Goal: Task Accomplishment & Management: Complete application form

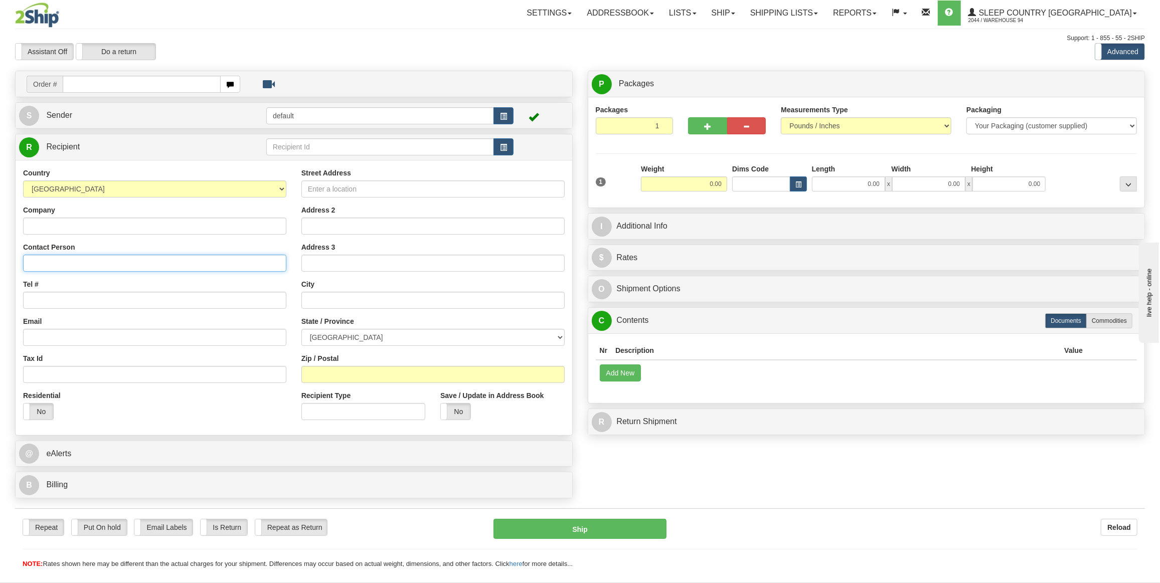
click at [108, 261] on input "Contact Person" at bounding box center [154, 263] width 263 height 17
paste input "[PERSON_NAME]"
type input "[PERSON_NAME]"
click at [383, 189] on input "Street Address" at bounding box center [432, 189] width 263 height 17
paste input "[STREET_ADDRESS]"
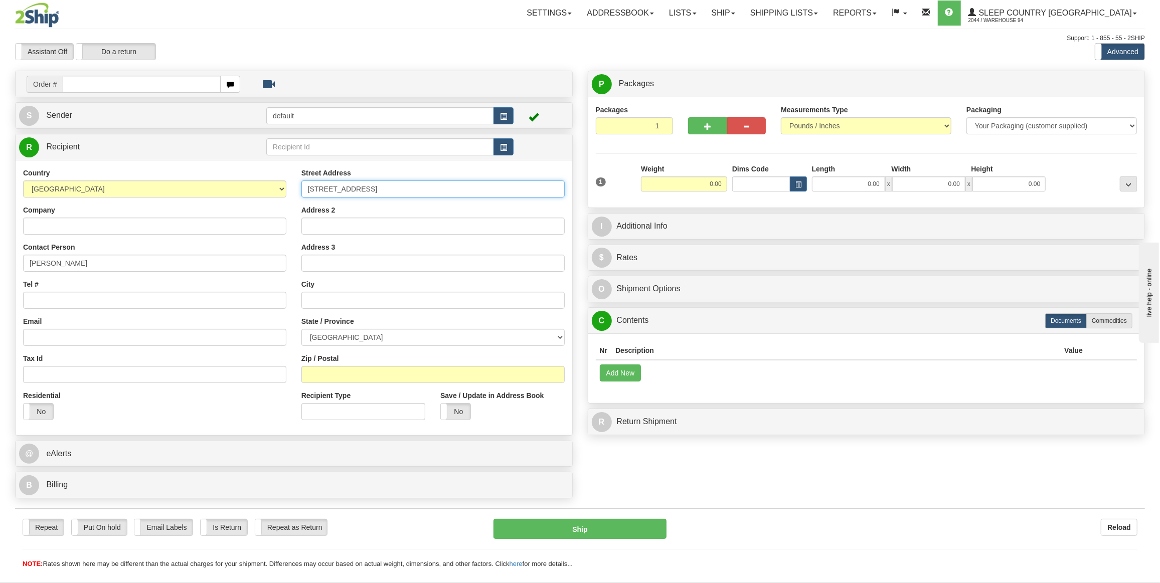
click at [306, 187] on input "[STREET_ADDRESS]" at bounding box center [432, 189] width 263 height 17
type input "[STREET_ADDRESS]"
drag, startPoint x: 337, startPoint y: 298, endPoint x: 343, endPoint y: 298, distance: 6.0
click at [336, 298] on input "text" at bounding box center [432, 300] width 263 height 17
type input "[GEOGRAPHIC_DATA]"
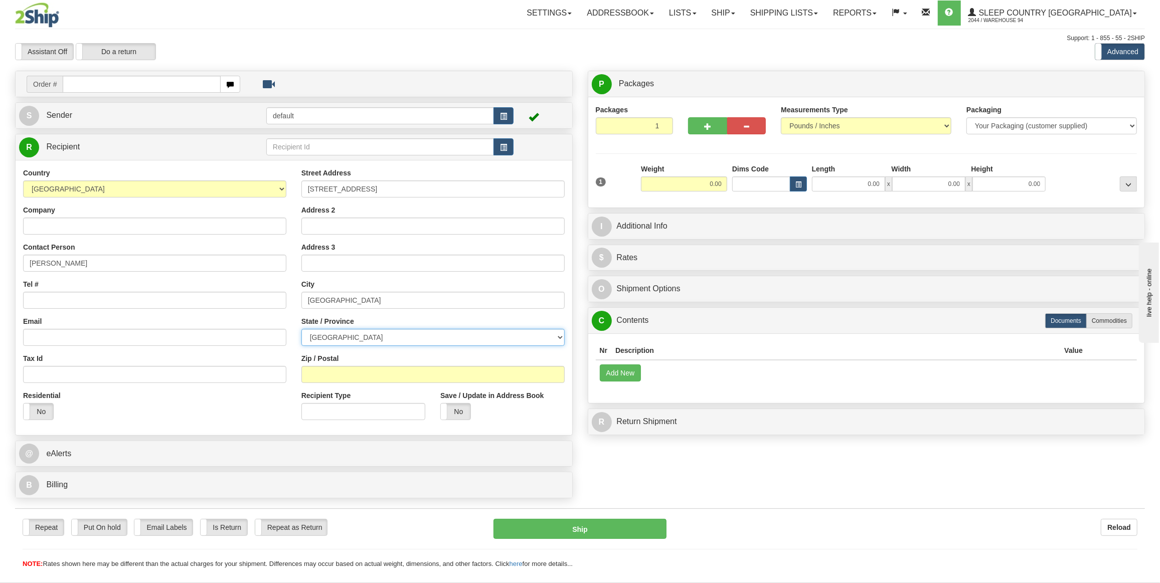
click at [349, 344] on select "[GEOGRAPHIC_DATA] [GEOGRAPHIC_DATA] [GEOGRAPHIC_DATA] [GEOGRAPHIC_DATA] [GEOGRA…" at bounding box center [432, 337] width 263 height 17
select select "ON"
click at [301, 329] on select "[GEOGRAPHIC_DATA] [GEOGRAPHIC_DATA] [GEOGRAPHIC_DATA] [GEOGRAPHIC_DATA] [GEOGRA…" at bounding box center [432, 337] width 263 height 17
click at [352, 363] on div "Zip / Postal" at bounding box center [432, 369] width 263 height 30
click at [363, 378] on input "Zip / Postal" at bounding box center [432, 374] width 263 height 17
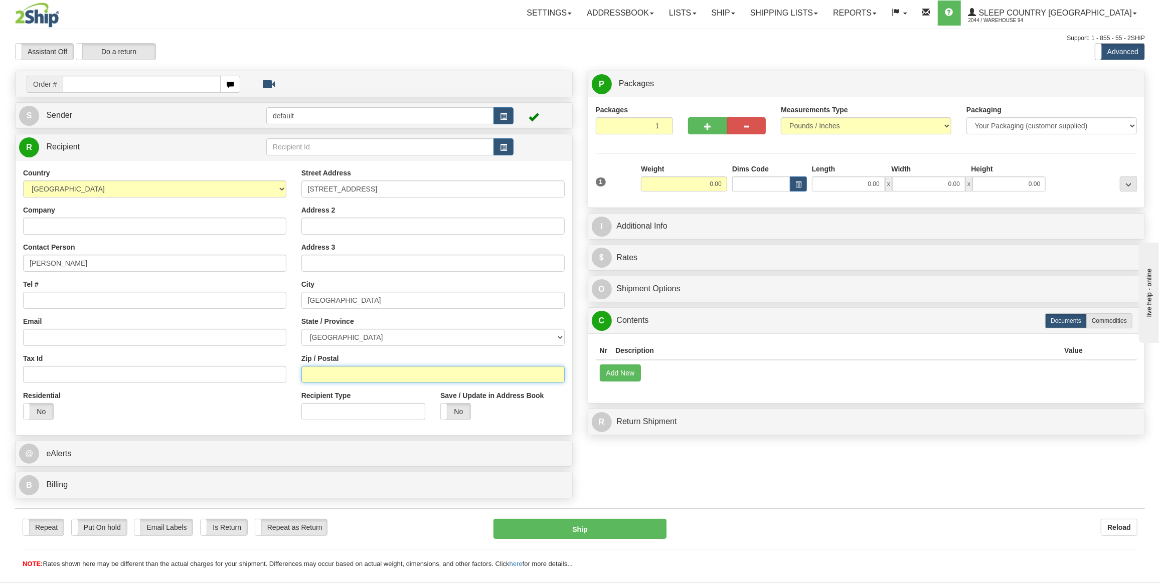
paste input "N6G 5L8"
type input "N6G 5L8"
click at [46, 403] on div "Yes No" at bounding box center [38, 411] width 31 height 17
click at [47, 405] on span at bounding box center [53, 412] width 13 height 16
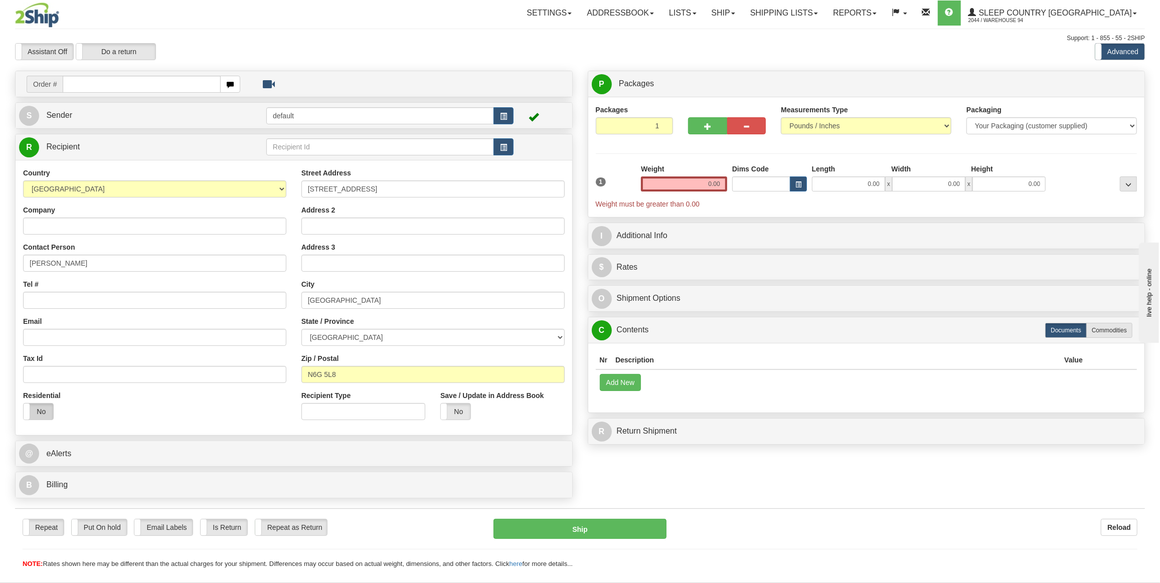
click at [47, 408] on label "No" at bounding box center [39, 412] width 30 height 16
click at [184, 404] on div "Residential Yes No" at bounding box center [155, 409] width 278 height 37
click at [700, 177] on input "0.00" at bounding box center [684, 184] width 86 height 15
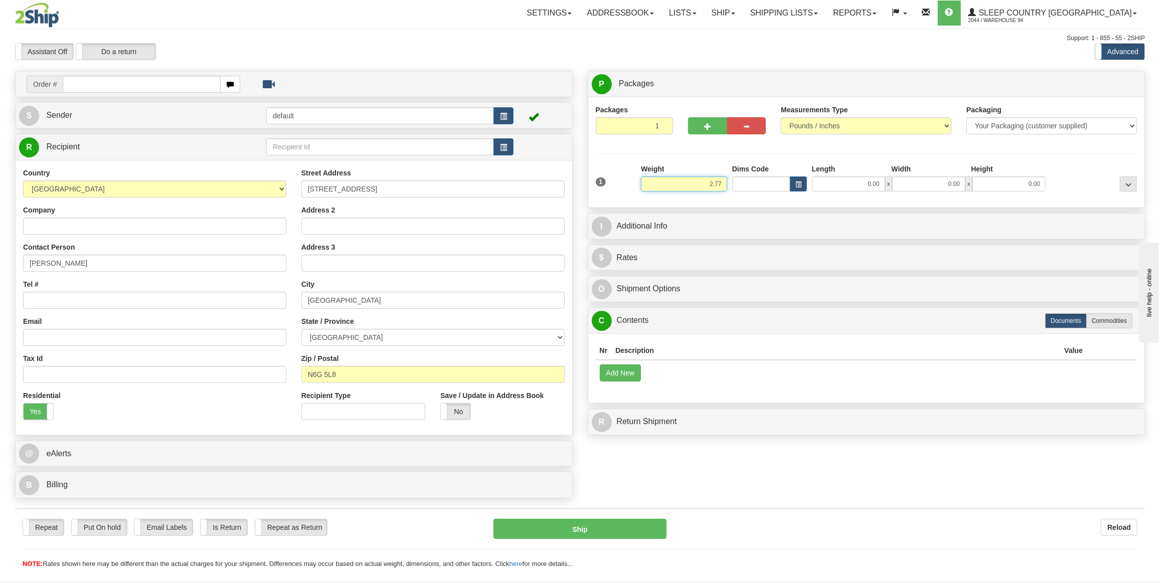
type input "2.77"
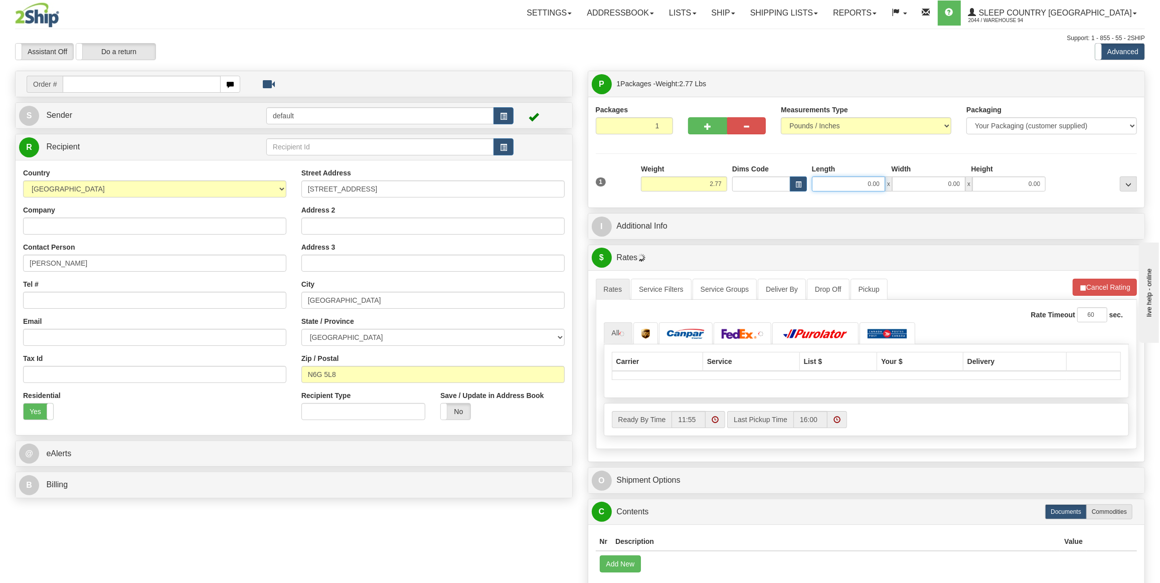
click at [841, 190] on input "0.00" at bounding box center [848, 184] width 73 height 15
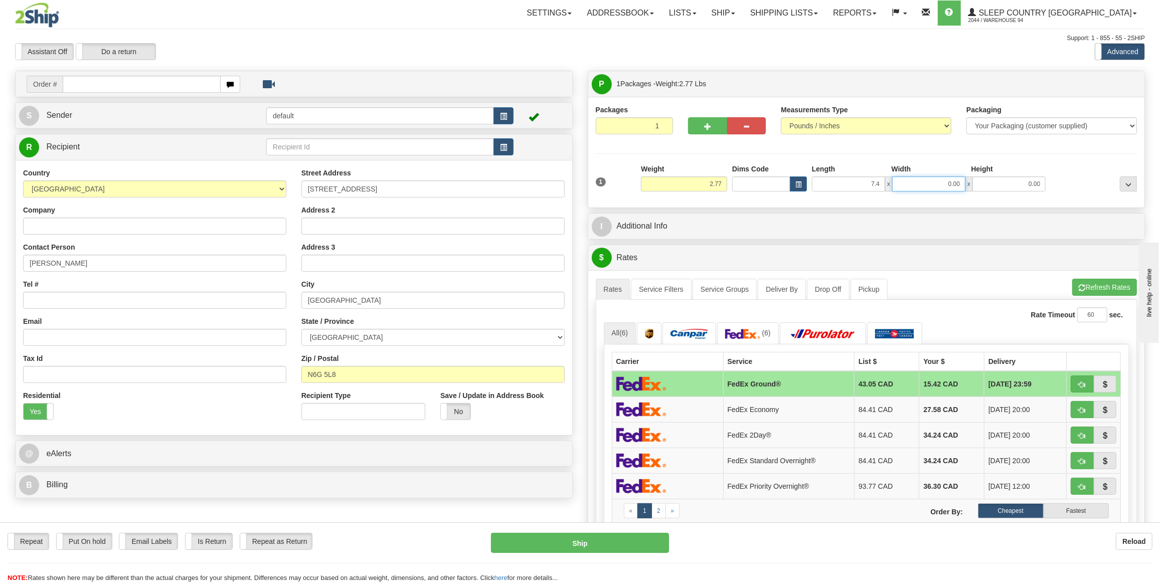
type input "7.40"
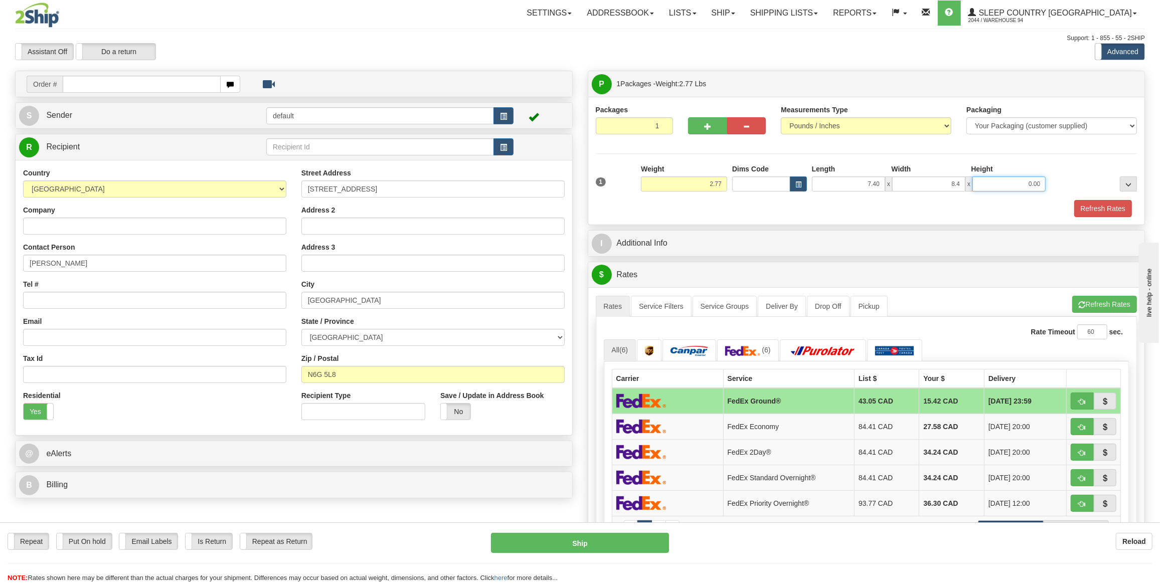
type input "8.40"
type input "9.13"
click at [1082, 207] on button "Refresh Rates" at bounding box center [1103, 208] width 58 height 17
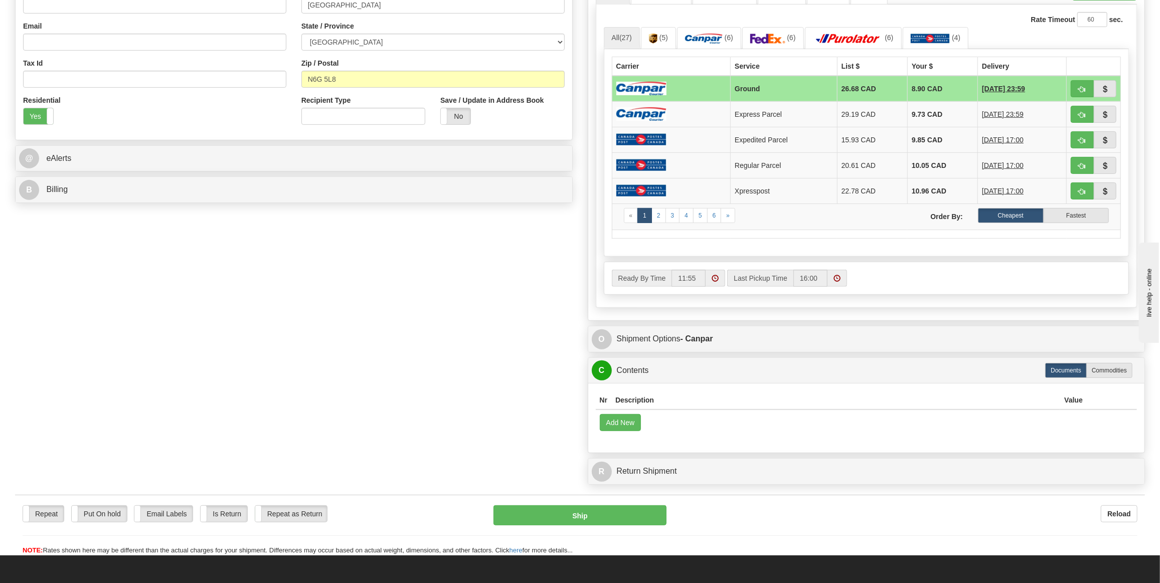
scroll to position [410, 0]
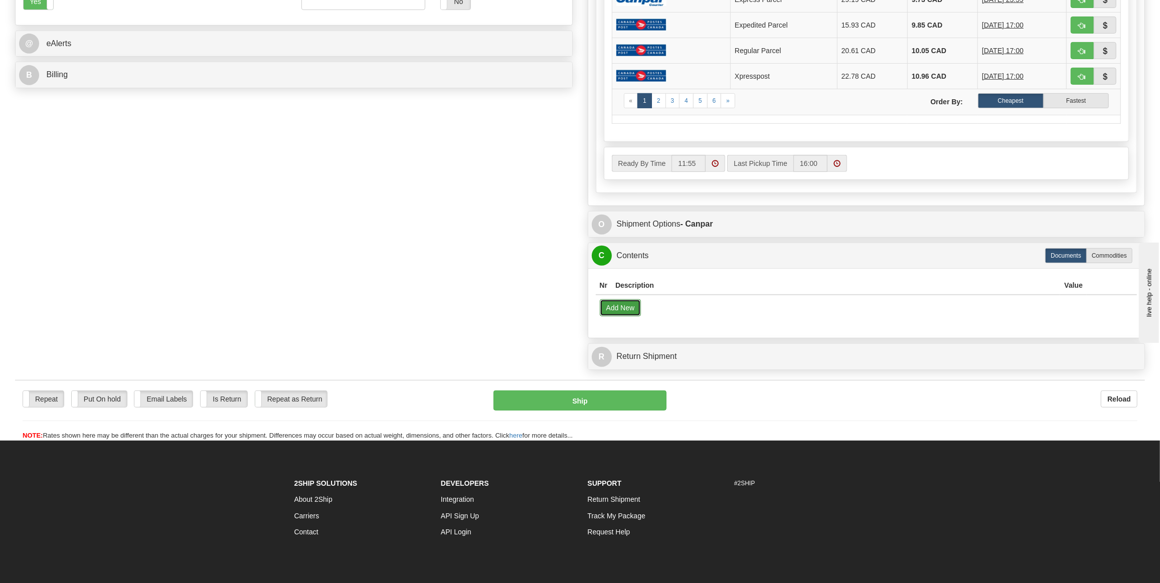
click at [629, 302] on button "Add New" at bounding box center [621, 307] width 42 height 17
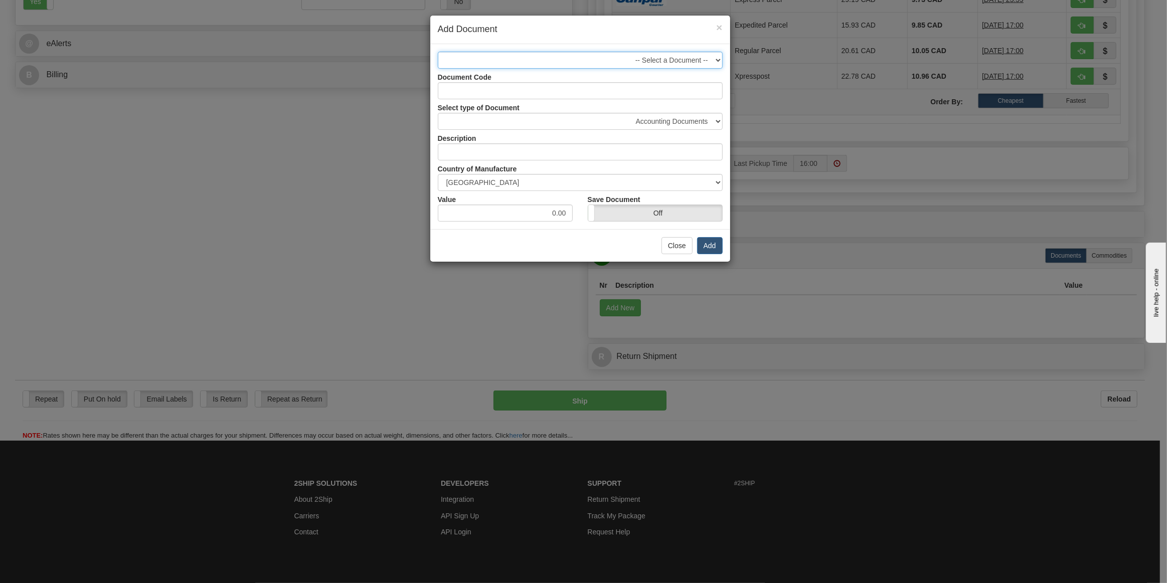
click at [668, 61] on select "-- Select a Document -- 16SILKDV-3 - 16SILKDV-3" at bounding box center [580, 60] width 285 height 17
click at [633, 106] on div "Select type of Document Accounting Documents Analysis Reports Applications (Com…" at bounding box center [580, 114] width 300 height 31
click at [596, 97] on input "Document Code" at bounding box center [580, 90] width 285 height 17
paste input "19CMFMP-3"
type input "19CMFMP-3"
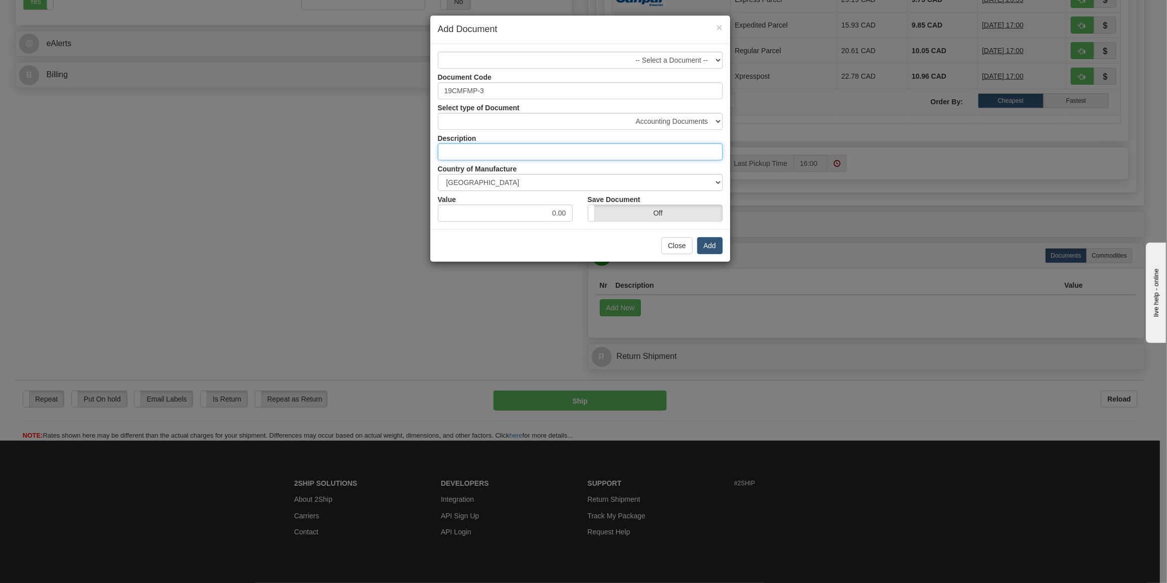
click at [593, 157] on input "text" at bounding box center [580, 151] width 285 height 17
paste input "19CMFMP-3"
type input "19CMFMP-3"
click at [553, 215] on input "0.00" at bounding box center [505, 213] width 135 height 17
type input "1.00"
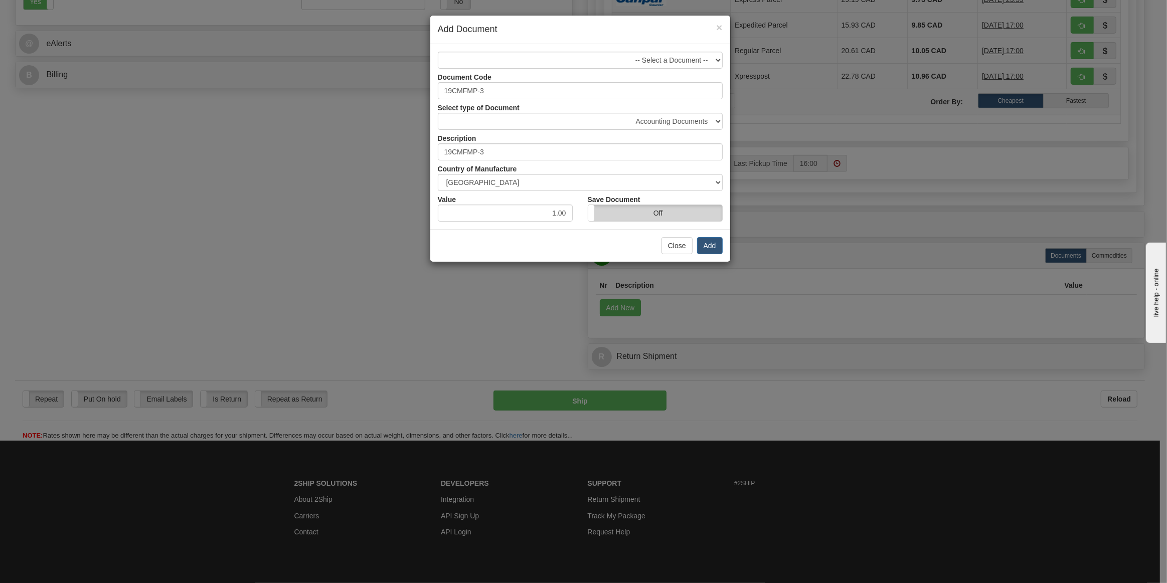
click at [600, 209] on label "Off" at bounding box center [655, 213] width 134 height 16
click at [708, 245] on button "Add" at bounding box center [710, 245] width 26 height 17
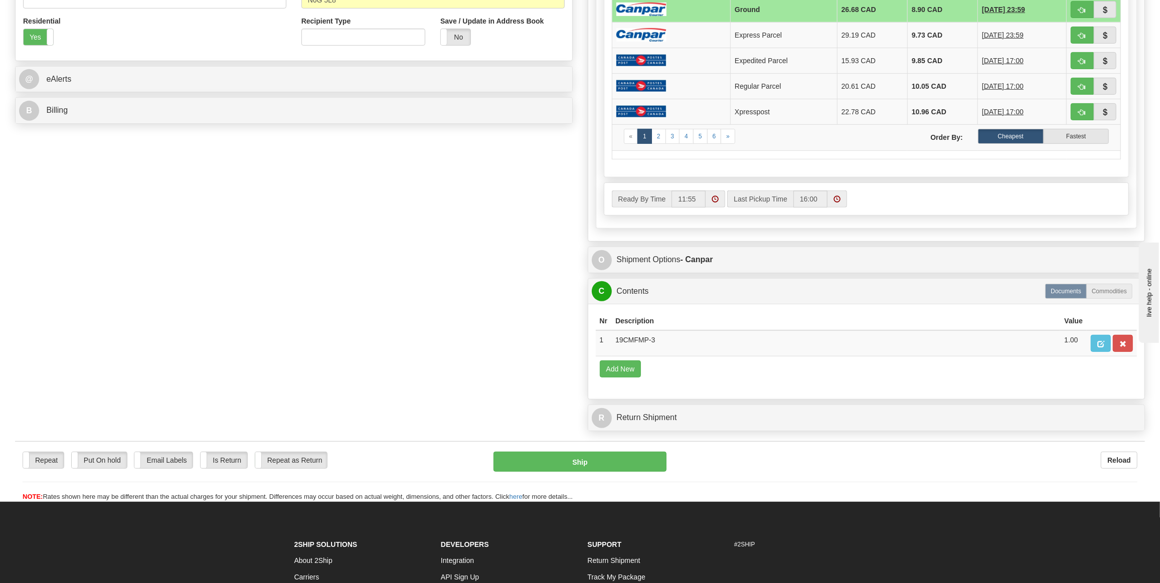
scroll to position [283, 0]
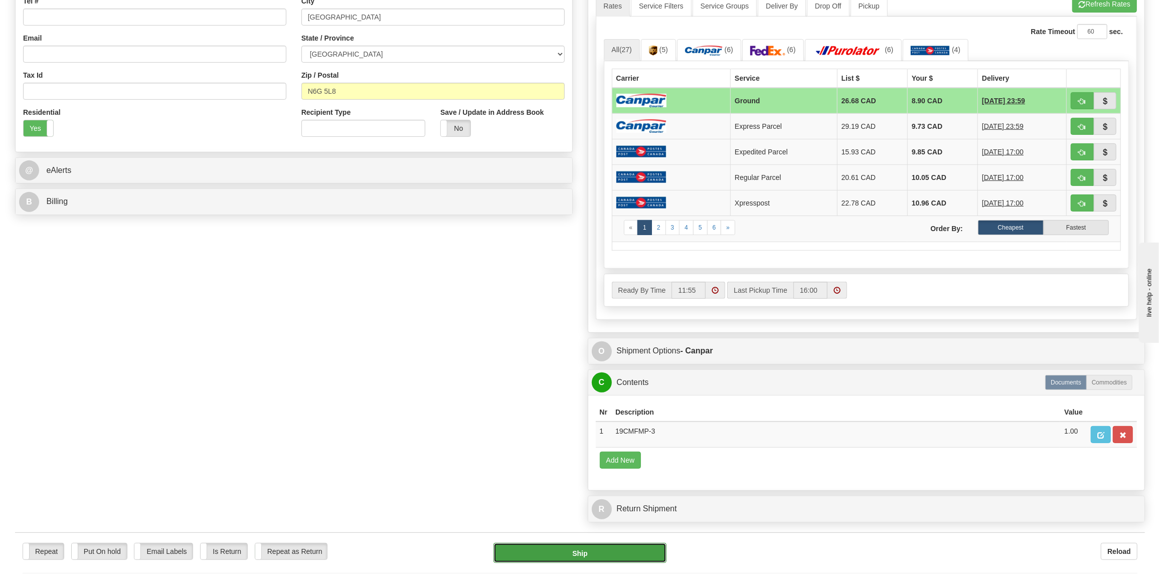
click at [561, 543] on button "Ship" at bounding box center [581, 553] width 174 height 20
type input "1"
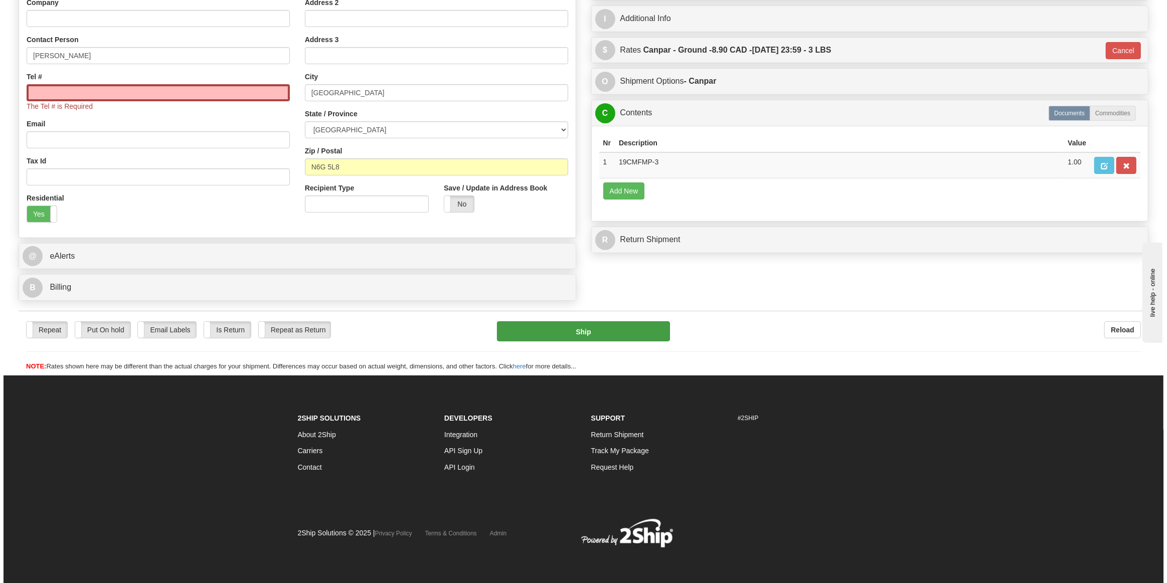
scroll to position [207, 0]
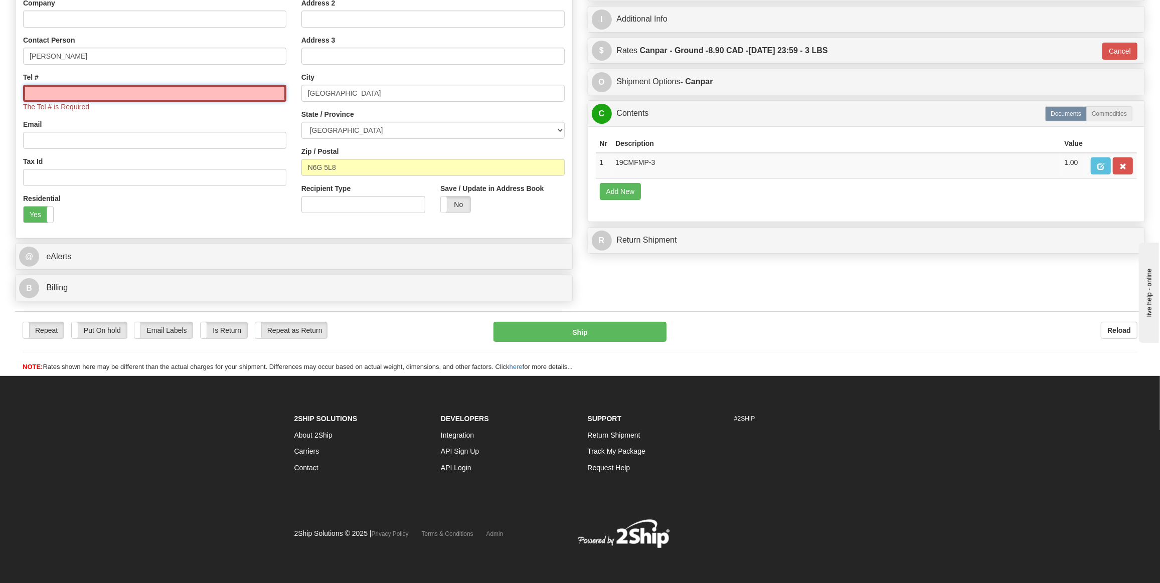
click at [79, 93] on input "Tel #" at bounding box center [154, 93] width 263 height 17
click at [226, 92] on input "Tel #" at bounding box center [154, 93] width 263 height 17
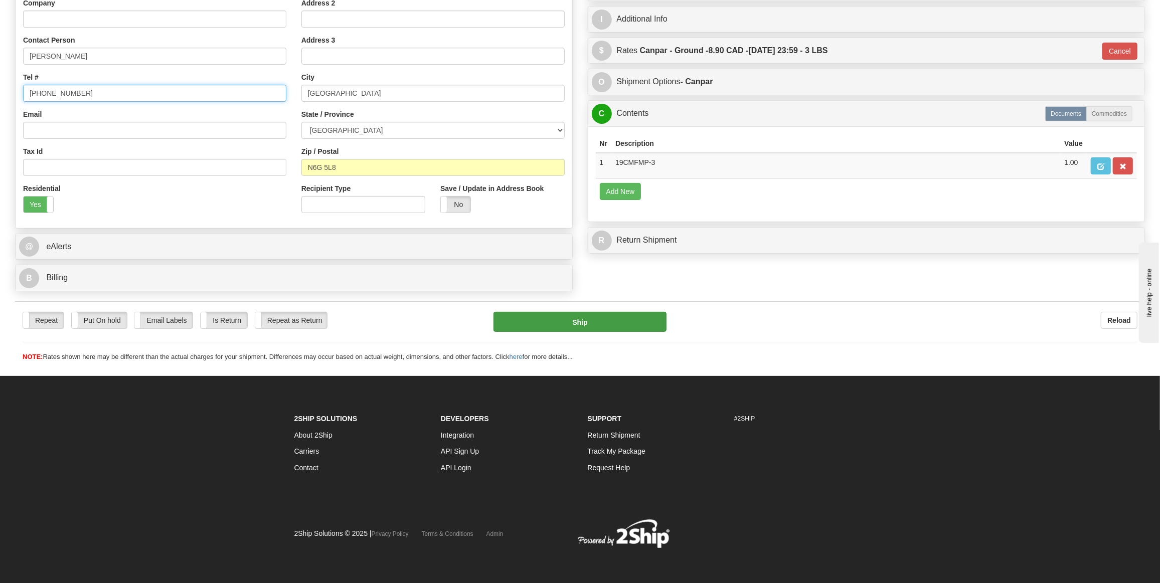
type input "[PHONE_NUMBER]"
click at [525, 319] on button "Ship" at bounding box center [581, 322] width 174 height 20
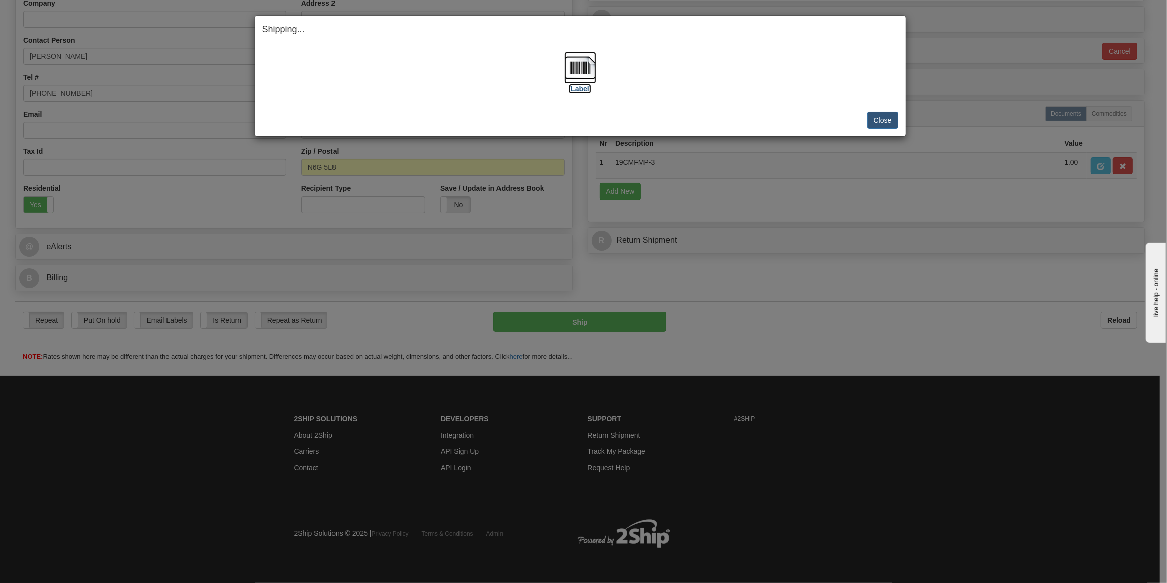
click at [573, 71] on img at bounding box center [580, 68] width 32 height 32
click at [879, 118] on button "Close" at bounding box center [882, 120] width 31 height 17
